Goal: Task Accomplishment & Management: Use online tool/utility

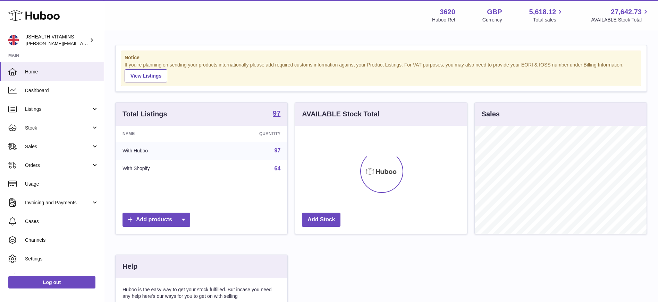
scroll to position [108, 172]
click at [37, 147] on span "Sales" at bounding box center [58, 147] width 66 height 7
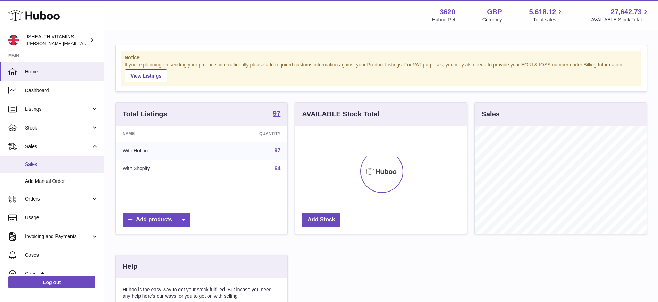
drag, startPoint x: 37, startPoint y: 147, endPoint x: 38, endPoint y: 161, distance: 13.9
click at [38, 161] on link "Sales" at bounding box center [52, 164] width 104 height 17
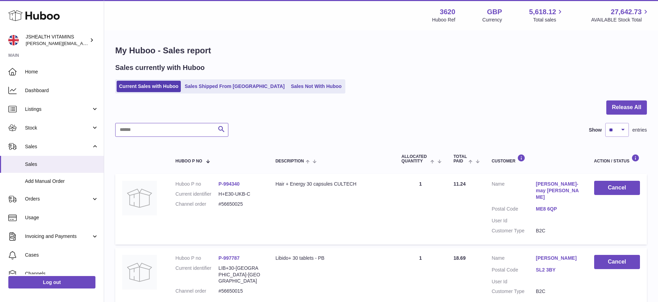
click at [144, 125] on input "text" at bounding box center [171, 130] width 113 height 14
paste input "*********"
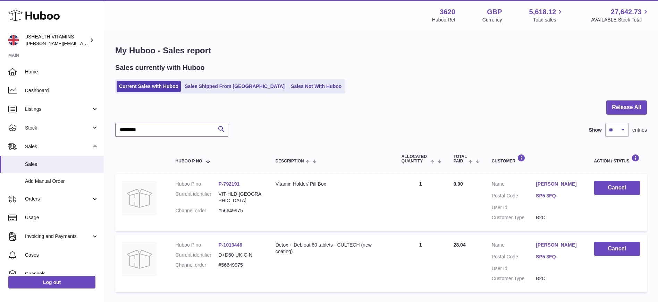
type input "*********"
drag, startPoint x: 0, startPoint y: 0, endPoint x: 624, endPoint y: 187, distance: 651.3
click at [624, 187] on button "Cancel" at bounding box center [617, 188] width 46 height 14
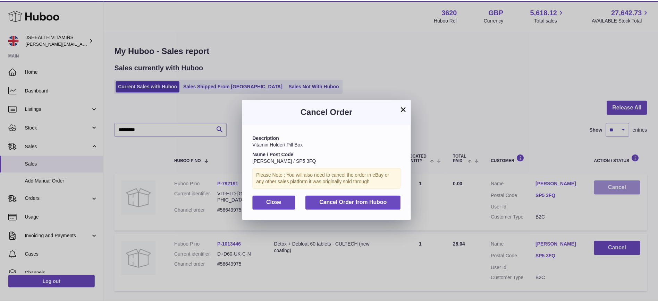
scroll to position [1, 0]
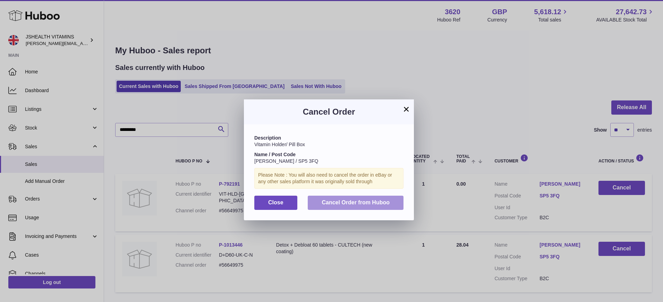
drag, startPoint x: 624, startPoint y: 187, endPoint x: 362, endPoint y: 204, distance: 262.5
click at [362, 204] on span "Cancel Order from Huboo" at bounding box center [356, 203] width 68 height 6
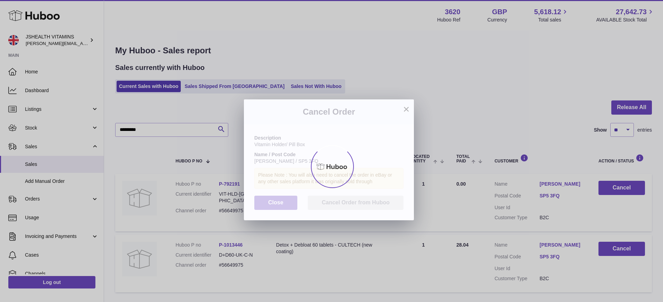
scroll to position [0, 0]
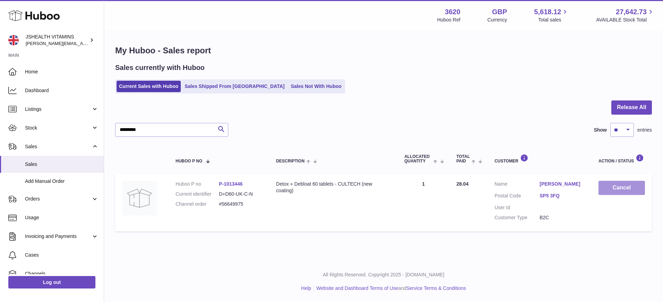
drag, startPoint x: 362, startPoint y: 204, endPoint x: 625, endPoint y: 190, distance: 263.7
click at [625, 190] on button "Cancel" at bounding box center [621, 188] width 46 height 14
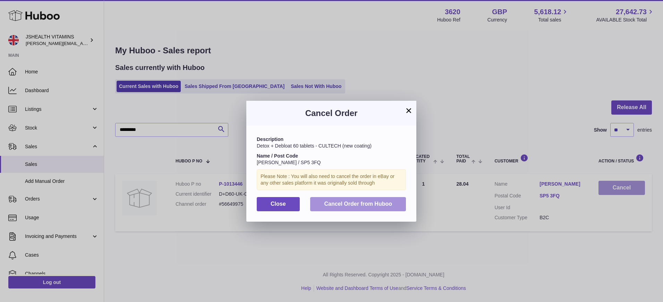
click at [362, 207] on button "Cancel Order from Huboo" at bounding box center [358, 204] width 96 height 14
